Goal: Register for event/course

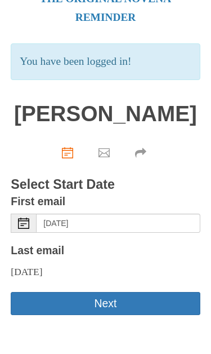
scroll to position [44, 0]
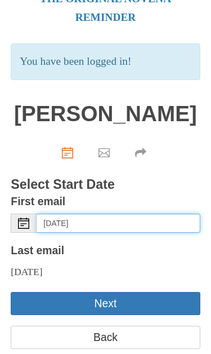
click at [146, 232] on input "Saturday, August 30th" at bounding box center [118, 222] width 163 height 19
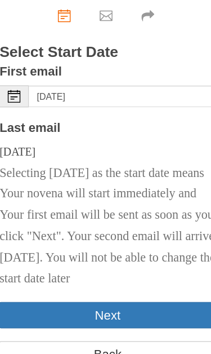
scroll to position [193, 0]
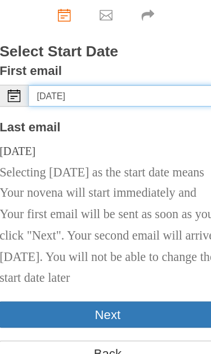
click at [129, 93] on input "Friday, August 29th" at bounding box center [118, 83] width 163 height 19
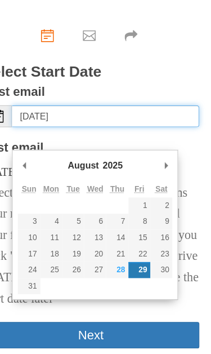
scroll to position [216, 0]
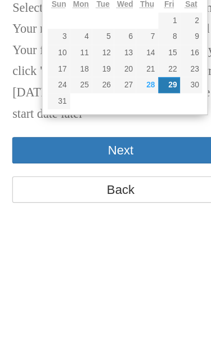
type input "Thursday, August 28th"
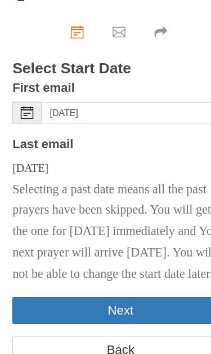
click at [128, 269] on button "Next" at bounding box center [105, 274] width 189 height 23
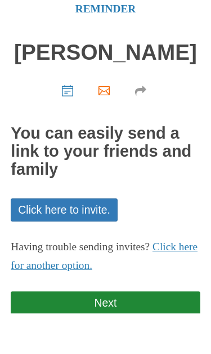
scroll to position [52, 0]
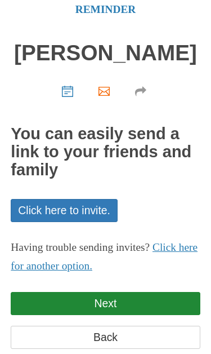
click at [106, 315] on link "Next" at bounding box center [105, 303] width 189 height 23
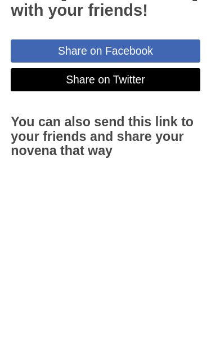
scroll to position [190, 0]
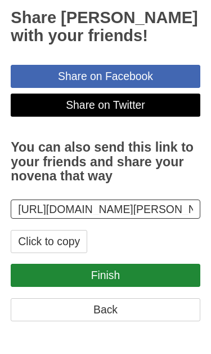
click at [105, 287] on link "Finish" at bounding box center [105, 274] width 189 height 23
